Goal: Task Accomplishment & Management: Manage account settings

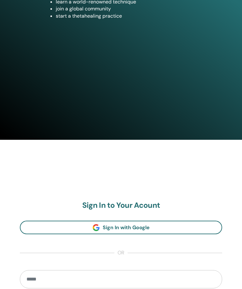
scroll to position [295, 0]
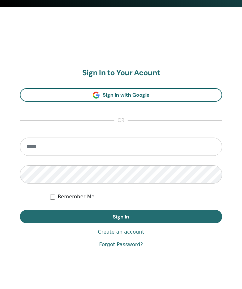
click at [79, 151] on input "email" at bounding box center [121, 147] width 202 height 18
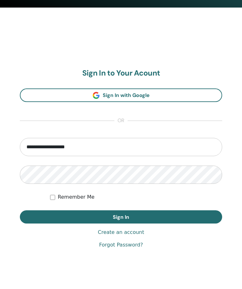
type input "**********"
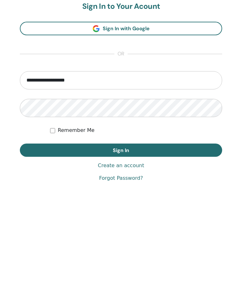
click at [167, 211] on button "Sign In" at bounding box center [121, 217] width 202 height 13
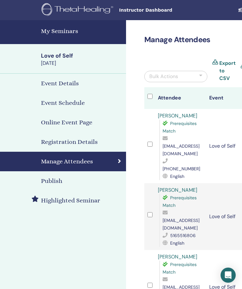
scroll to position [0, 136]
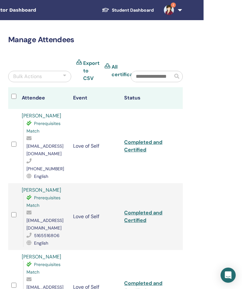
click at [183, 15] on link "2" at bounding box center [172, 10] width 26 height 20
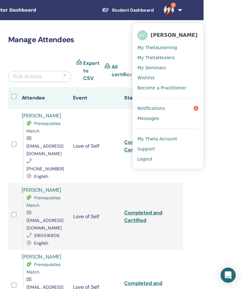
click at [178, 112] on link "Notifications 2" at bounding box center [167, 108] width 61 height 10
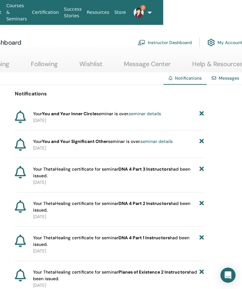
scroll to position [0, 82]
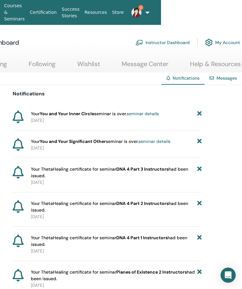
click at [201, 143] on icon at bounding box center [199, 141] width 4 height 7
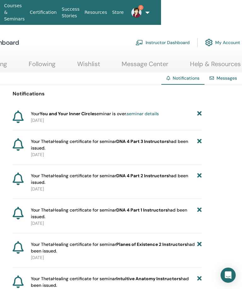
click at [199, 115] on icon at bounding box center [199, 114] width 4 height 7
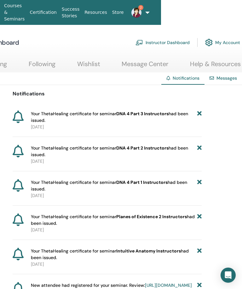
click at [142, 11] on link "2" at bounding box center [134, 13] width 16 height 20
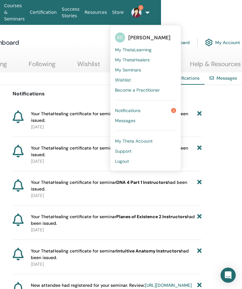
click at [131, 165] on link "Logout" at bounding box center [145, 161] width 61 height 10
